Goal: Find specific page/section: Locate item on page

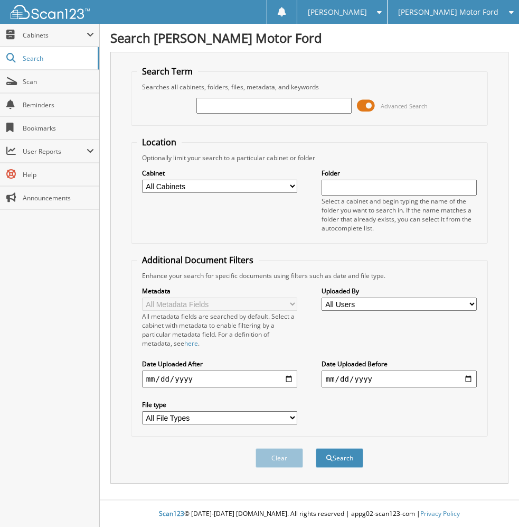
click at [371, 105] on span at bounding box center [366, 106] width 18 height 16
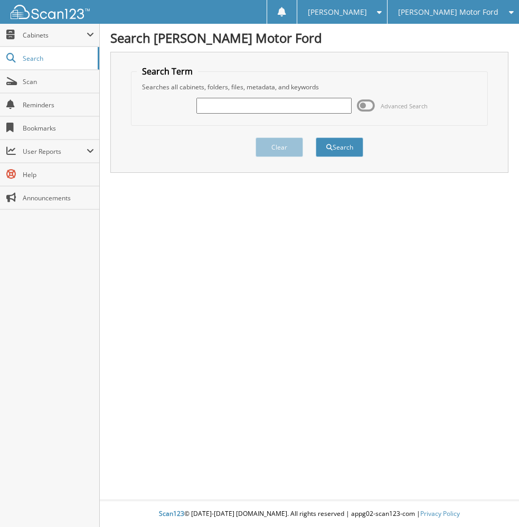
click at [244, 106] on input "text" at bounding box center [275, 106] width 156 height 16
click at [266, 109] on input "text" at bounding box center [275, 106] width 156 height 16
paste input "BNB98956"
type input "BNB98956"
click at [316, 137] on button "Search" at bounding box center [340, 147] width 48 height 20
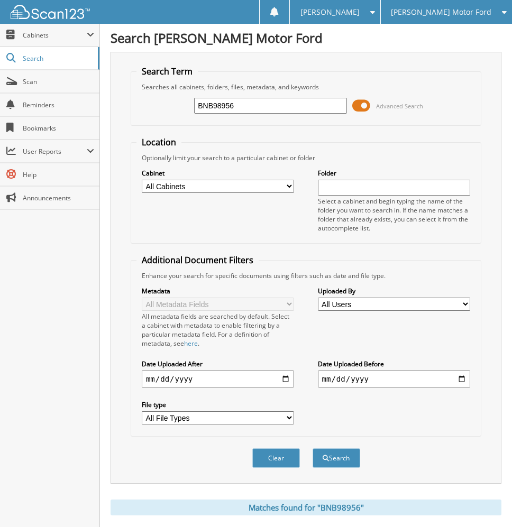
click at [364, 106] on span at bounding box center [361, 106] width 18 height 16
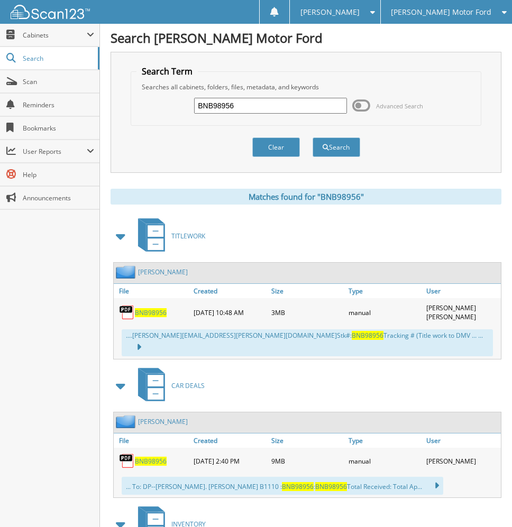
click at [155, 314] on span "BNB98956" at bounding box center [151, 312] width 32 height 9
click at [40, 80] on span "Scan" at bounding box center [58, 81] width 71 height 9
